Goal: Transaction & Acquisition: Purchase product/service

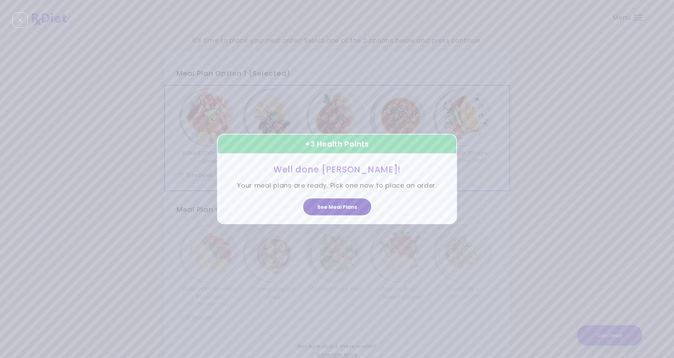
click at [337, 206] on button "See Meal Plans" at bounding box center [337, 207] width 68 height 17
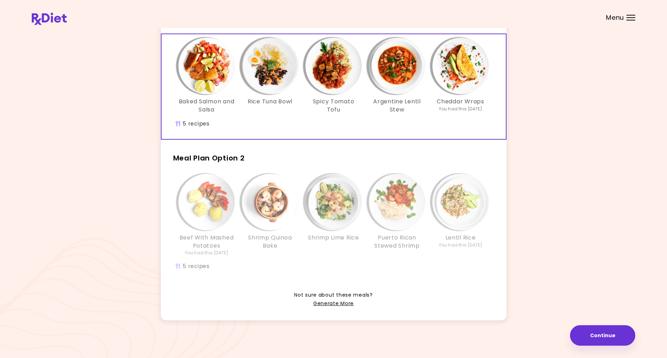
scroll to position [53, 0]
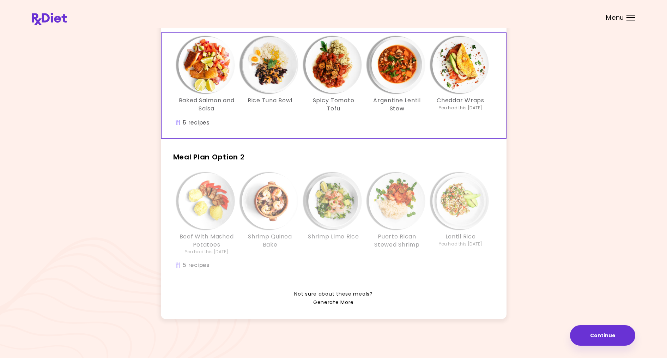
click at [332, 301] on link "Generate More" at bounding box center [333, 303] width 41 height 8
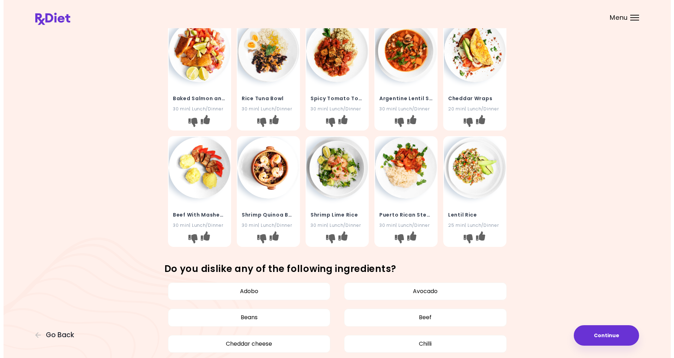
scroll to position [88, 0]
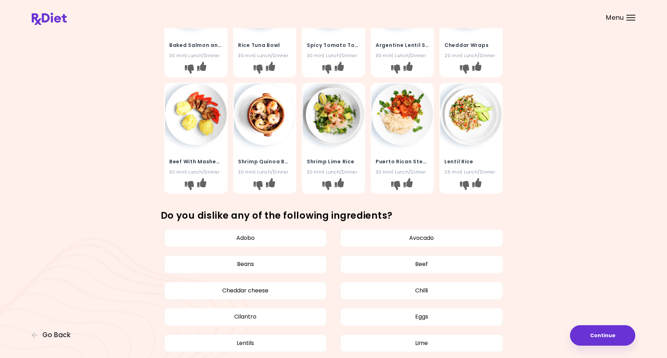
click at [338, 117] on img at bounding box center [334, 115] width 62 height 62
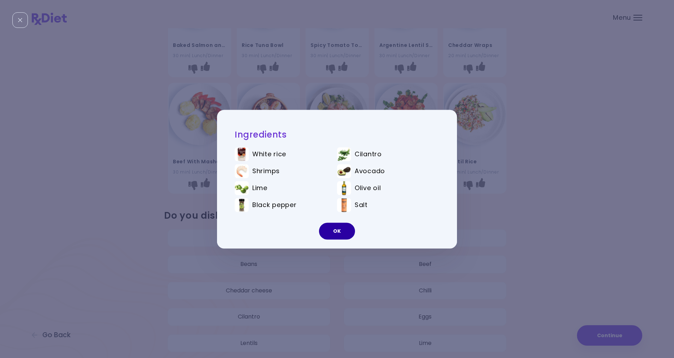
click at [344, 231] on button "OK" at bounding box center [337, 231] width 36 height 17
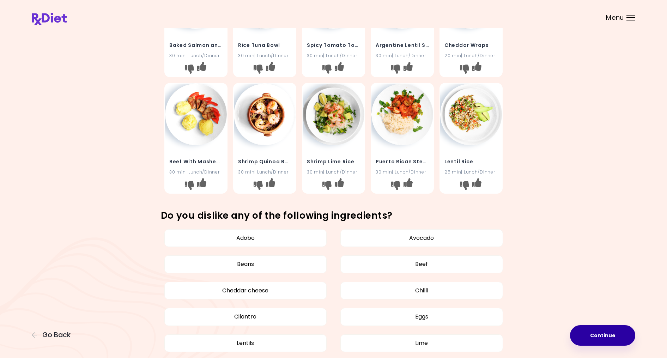
click at [604, 335] on button "Continue" at bounding box center [602, 335] width 65 height 20
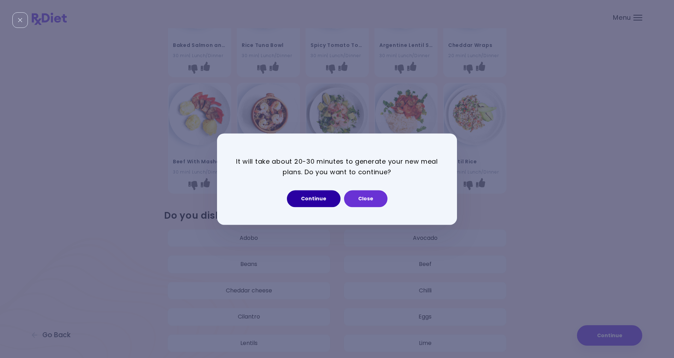
click at [319, 202] on button "Continue" at bounding box center [314, 198] width 54 height 17
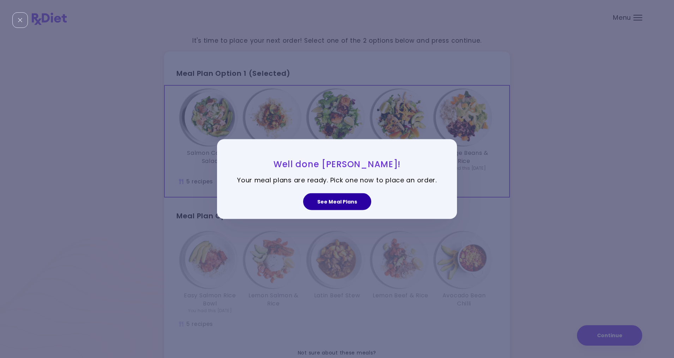
click at [328, 202] on button "See Meal Plans" at bounding box center [337, 201] width 68 height 17
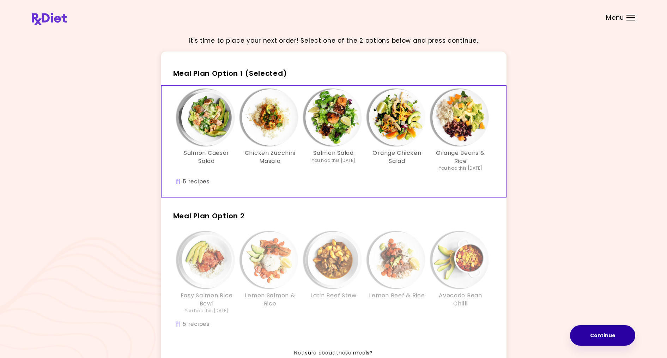
click at [602, 332] on button "Continue" at bounding box center [602, 335] width 65 height 20
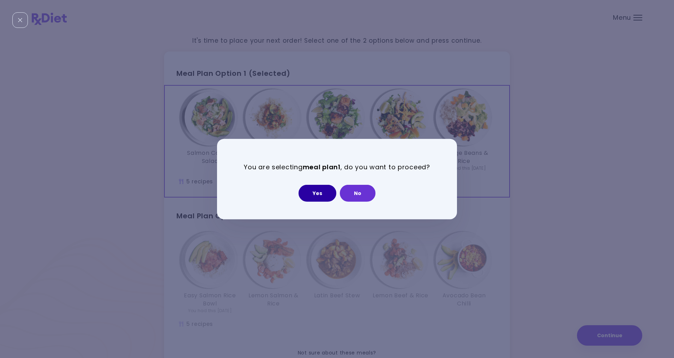
click at [310, 192] on button "Yes" at bounding box center [318, 193] width 38 height 17
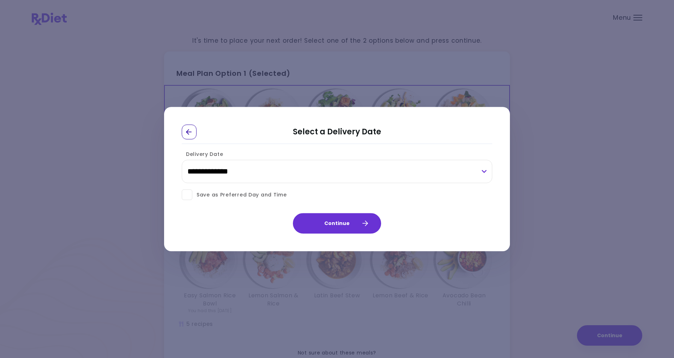
click at [190, 129] on icon "Go Back" at bounding box center [189, 132] width 6 height 6
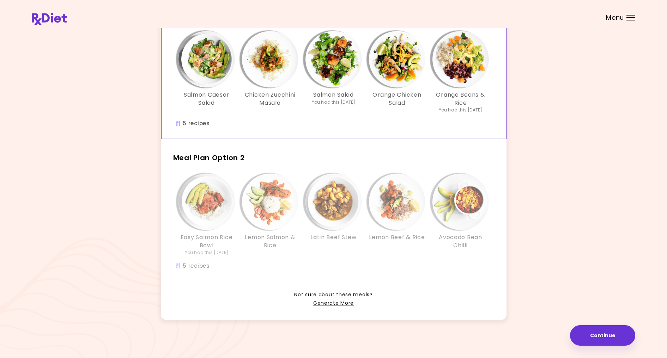
scroll to position [59, 0]
click at [336, 304] on link "Generate More" at bounding box center [333, 303] width 41 height 8
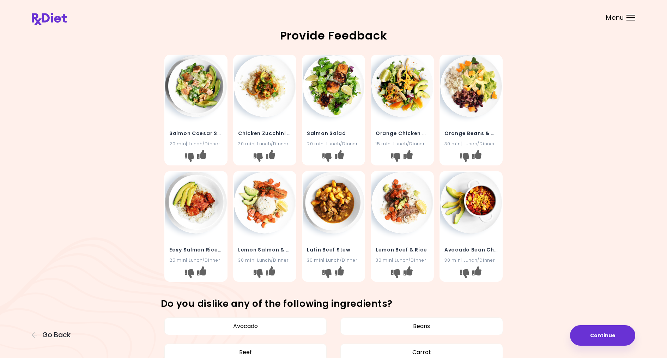
click at [334, 205] on img at bounding box center [334, 203] width 62 height 62
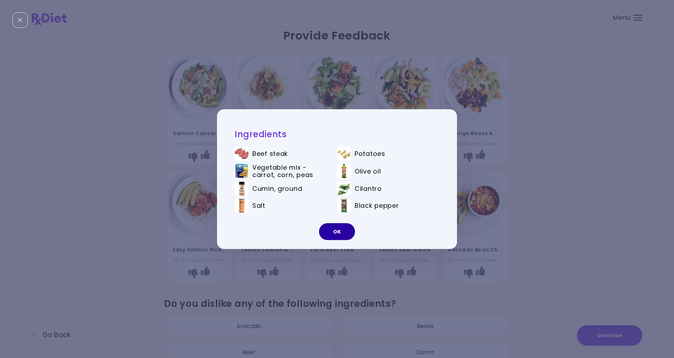
click at [343, 229] on button "OK" at bounding box center [337, 231] width 36 height 17
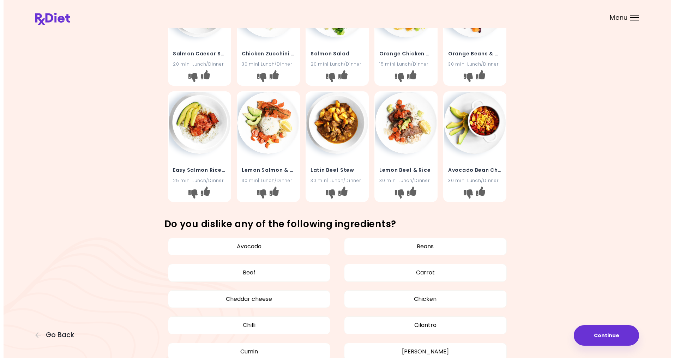
scroll to position [88, 0]
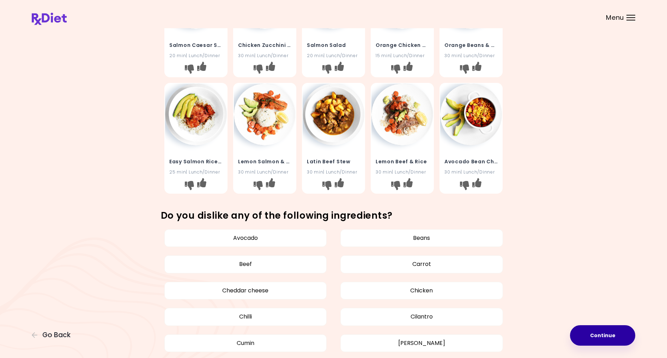
click at [608, 336] on button "Continue" at bounding box center [602, 335] width 65 height 20
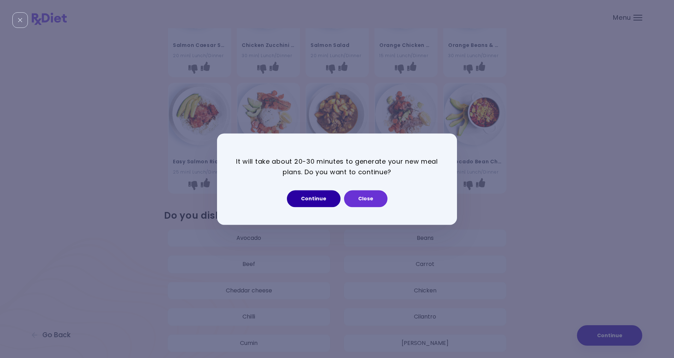
click at [324, 199] on button "Continue" at bounding box center [314, 198] width 54 height 17
